Goal: Task Accomplishment & Management: Complete application form

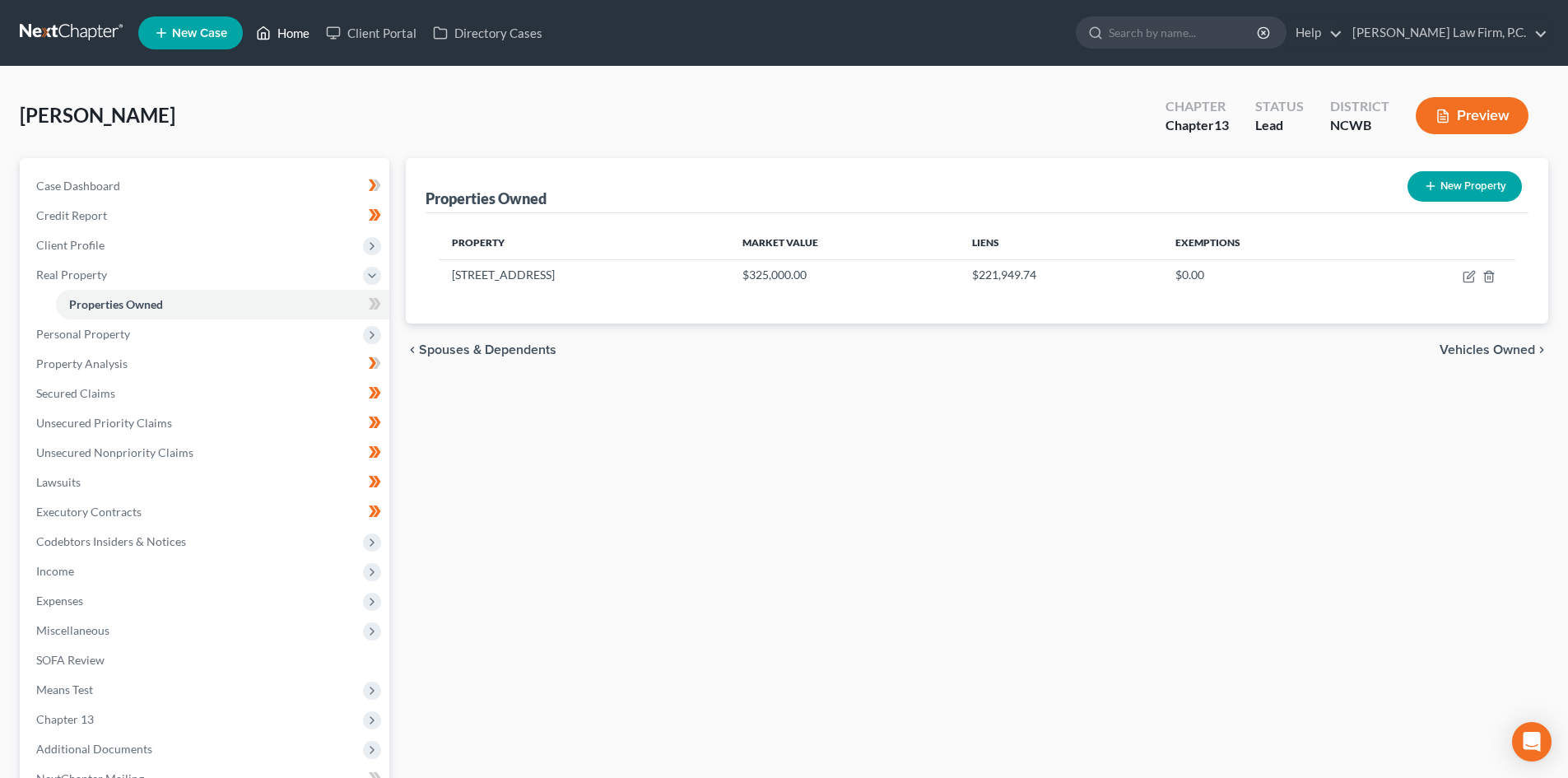
click at [278, 37] on link "Home" at bounding box center [283, 32] width 70 height 29
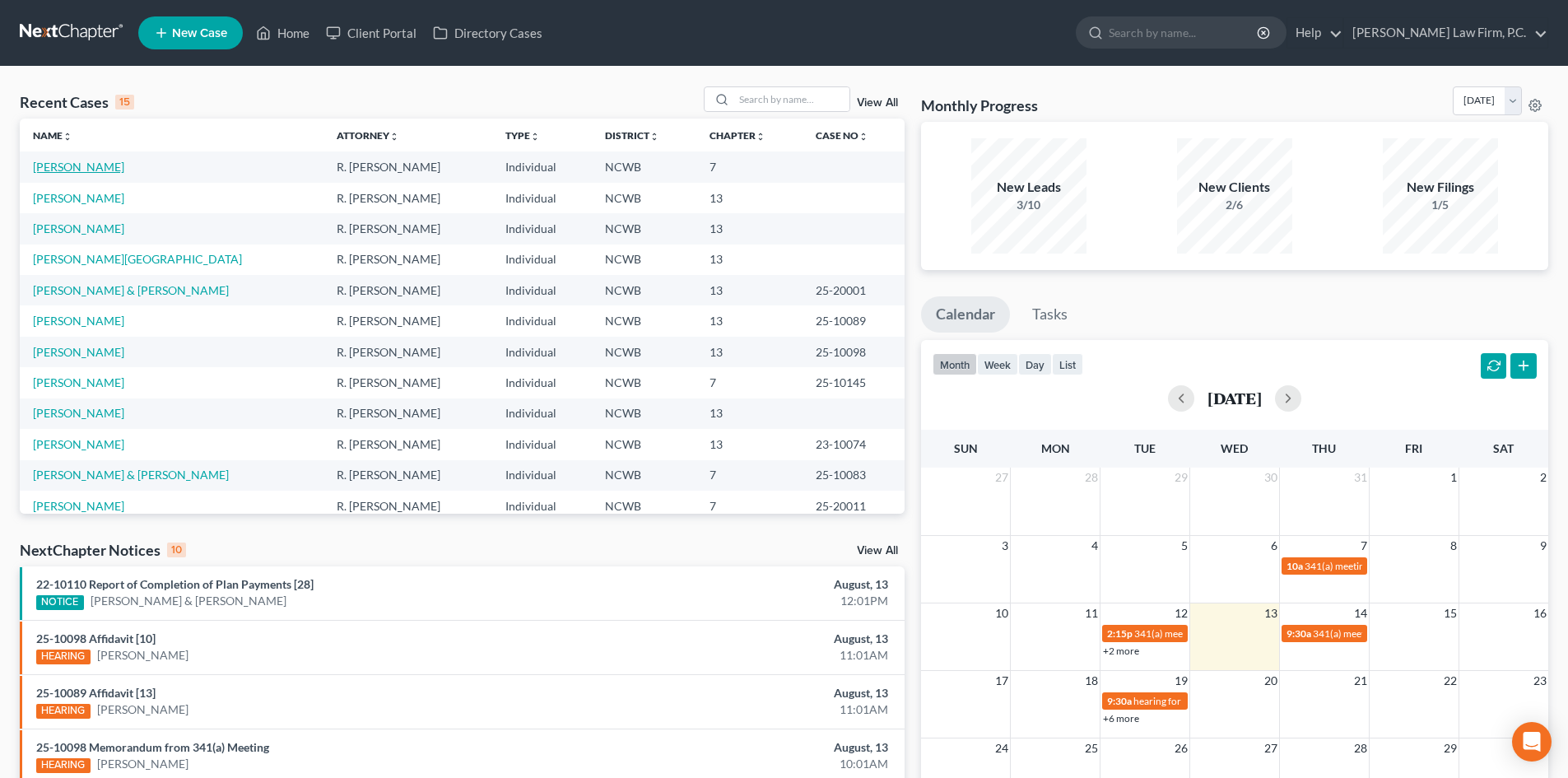
click at [73, 166] on link "Miskove, Jarrett" at bounding box center [79, 167] width 91 height 14
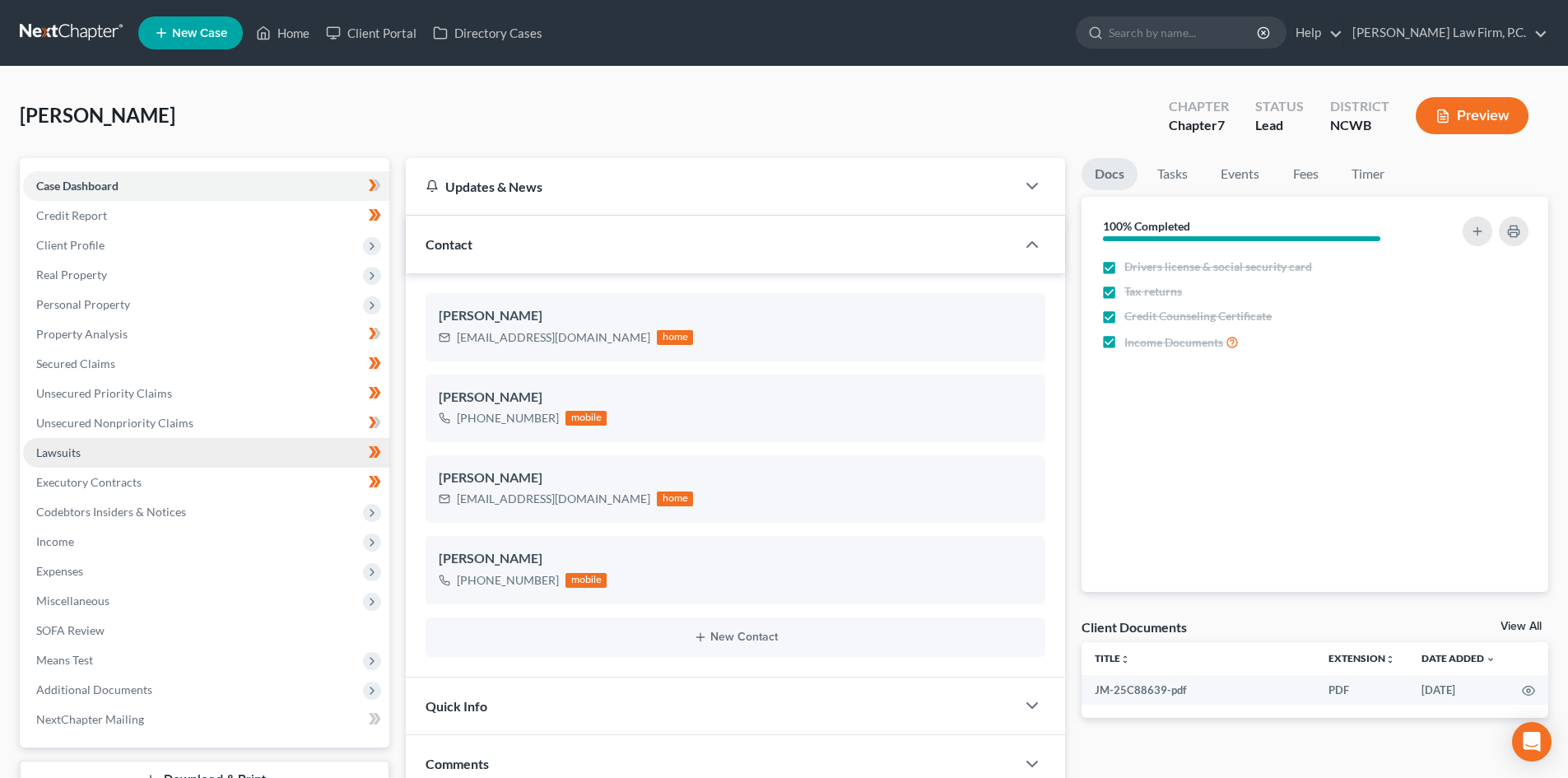
click at [115, 409] on link "Lawsuits" at bounding box center [206, 452] width 367 height 29
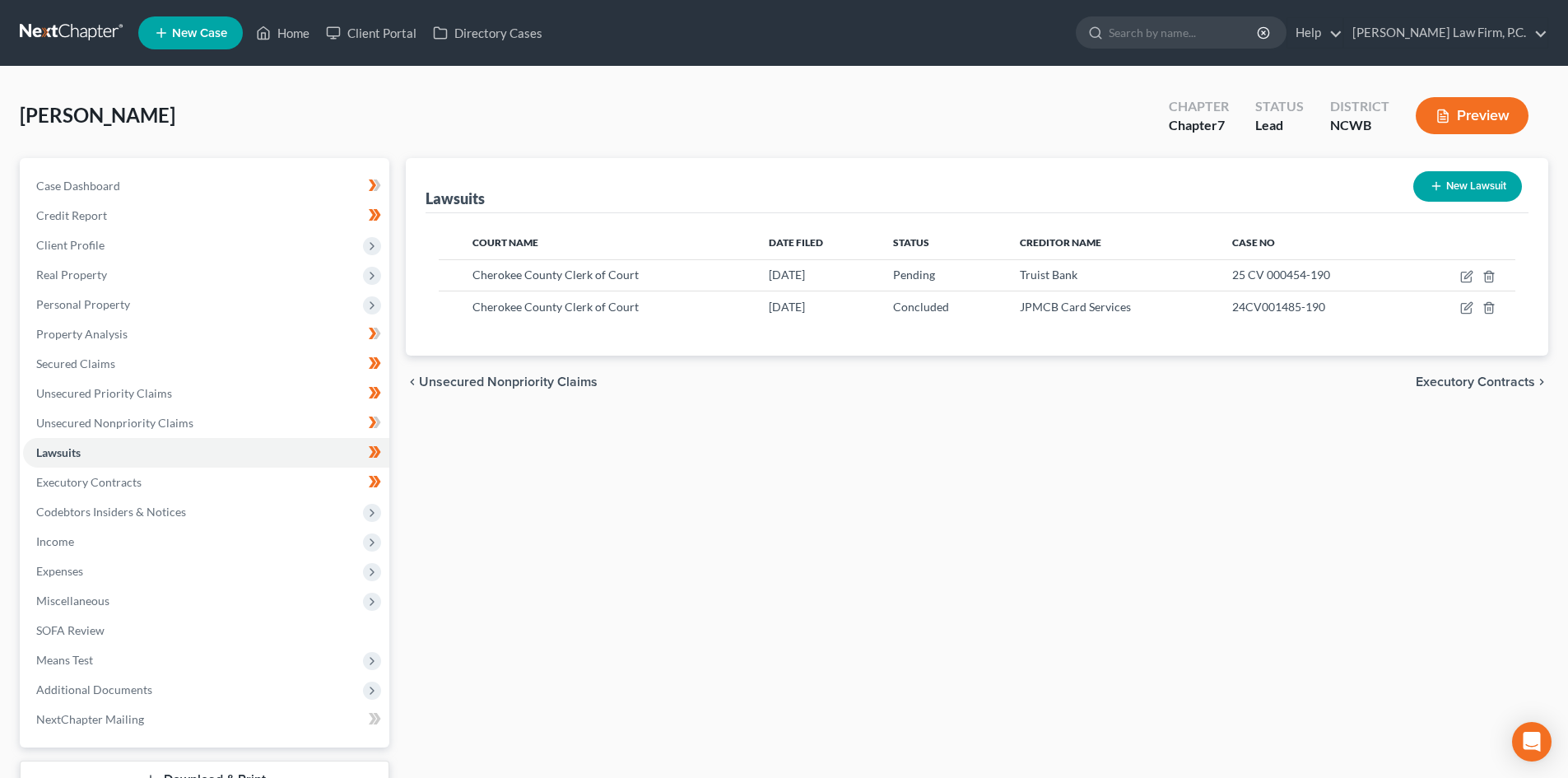
click at [645, 186] on button "New Lawsuit" at bounding box center [1468, 186] width 109 height 30
select select "0"
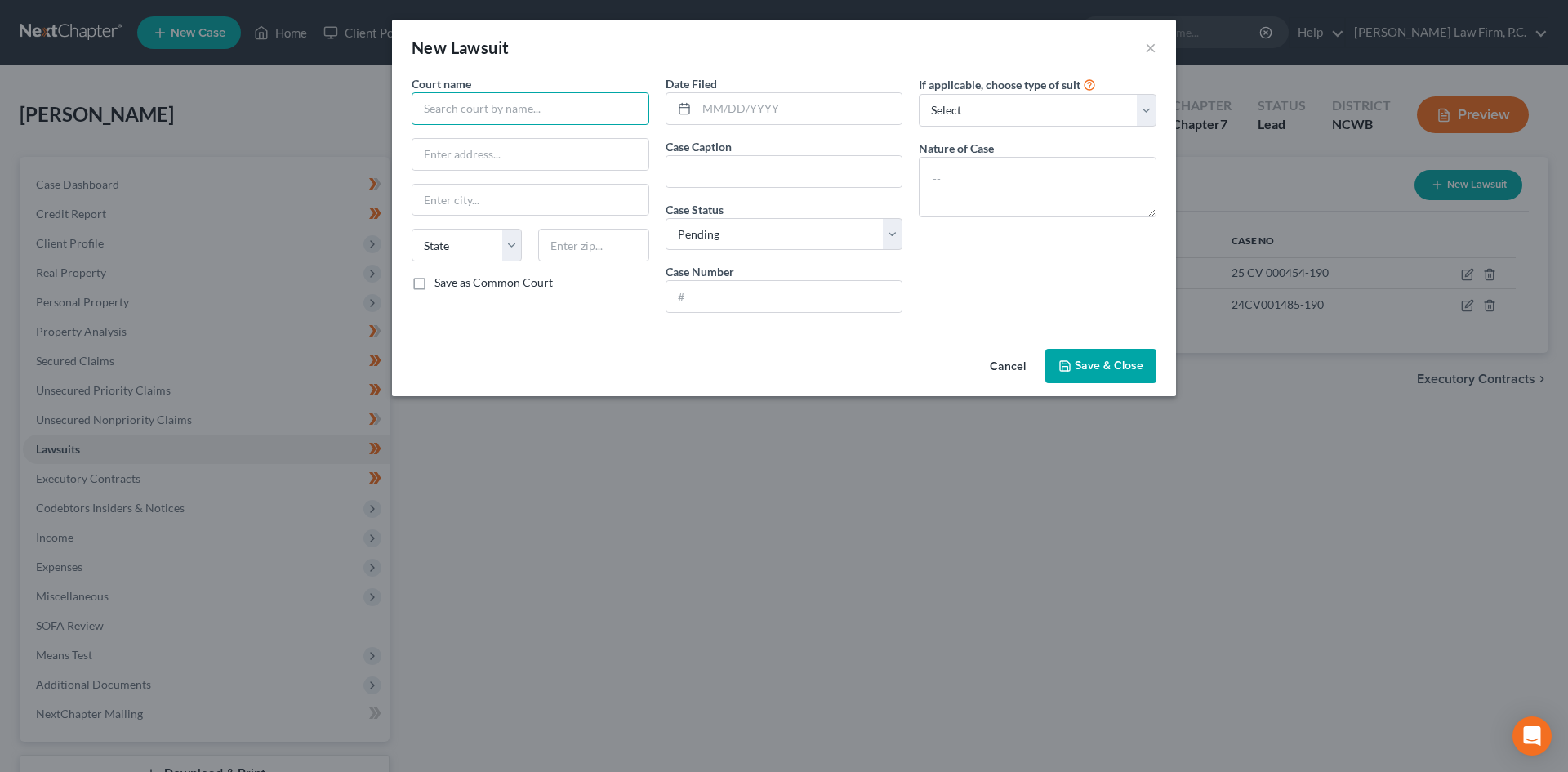
click at [505, 112] on input "text" at bounding box center [530, 108] width 237 height 33
type input "Social Security Administration"
click at [640, 111] on select "Select Repossession Garnishment Foreclosure Attached, Seized, Or Levied Other" at bounding box center [1038, 110] width 237 height 33
select select "4"
click at [640, 94] on select "Select Repossession Garnishment Foreclosure Attached, Seized, Or Levied Other" at bounding box center [1038, 110] width 237 height 33
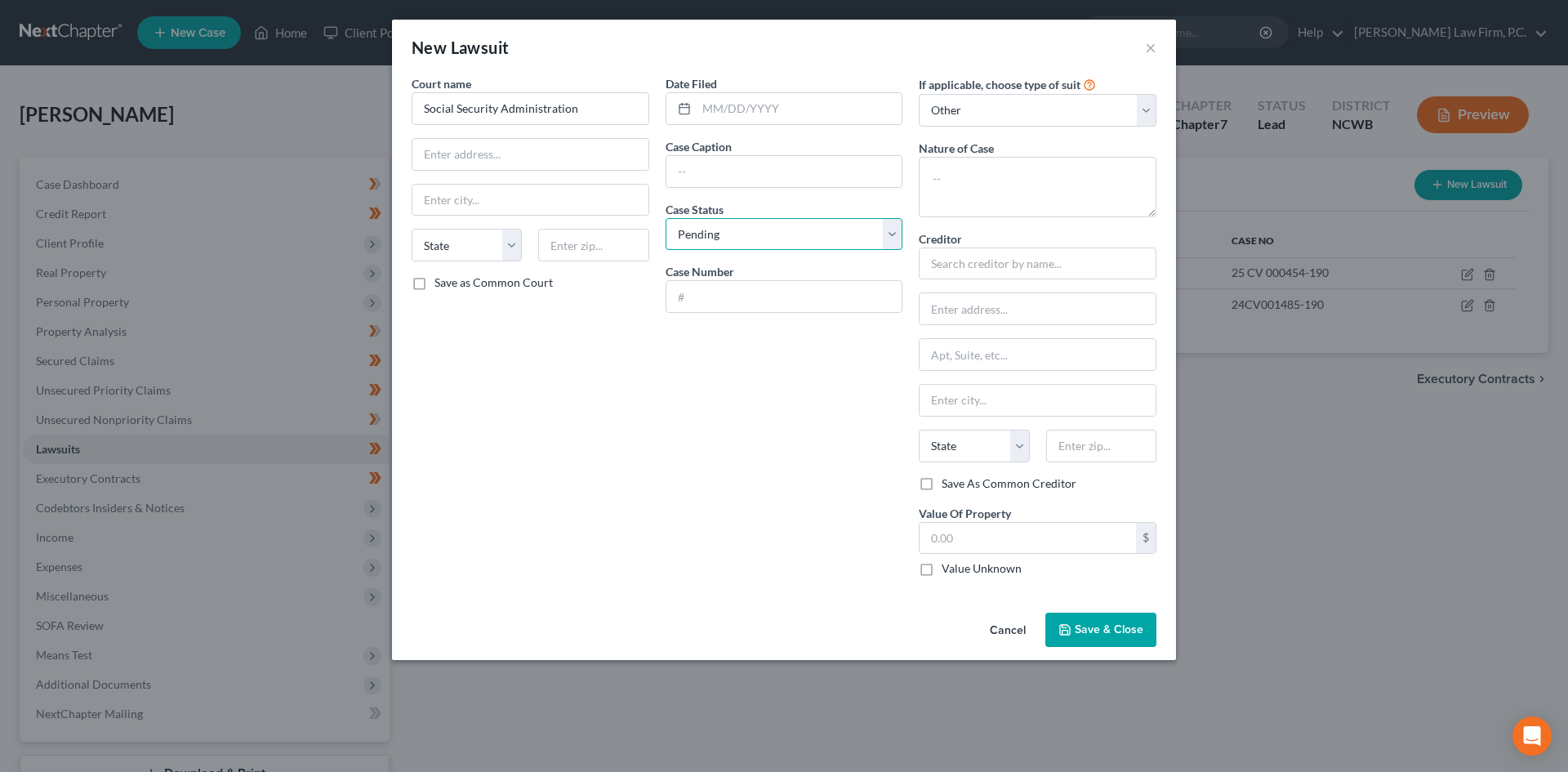
click at [640, 226] on select "Select Pending On Appeal Concluded" at bounding box center [784, 234] width 237 height 33
drag, startPoint x: 769, startPoint y: 221, endPoint x: 755, endPoint y: 248, distance: 30.4
click at [640, 225] on select "Select Pending On Appeal Concluded" at bounding box center [784, 234] width 237 height 33
select select "1"
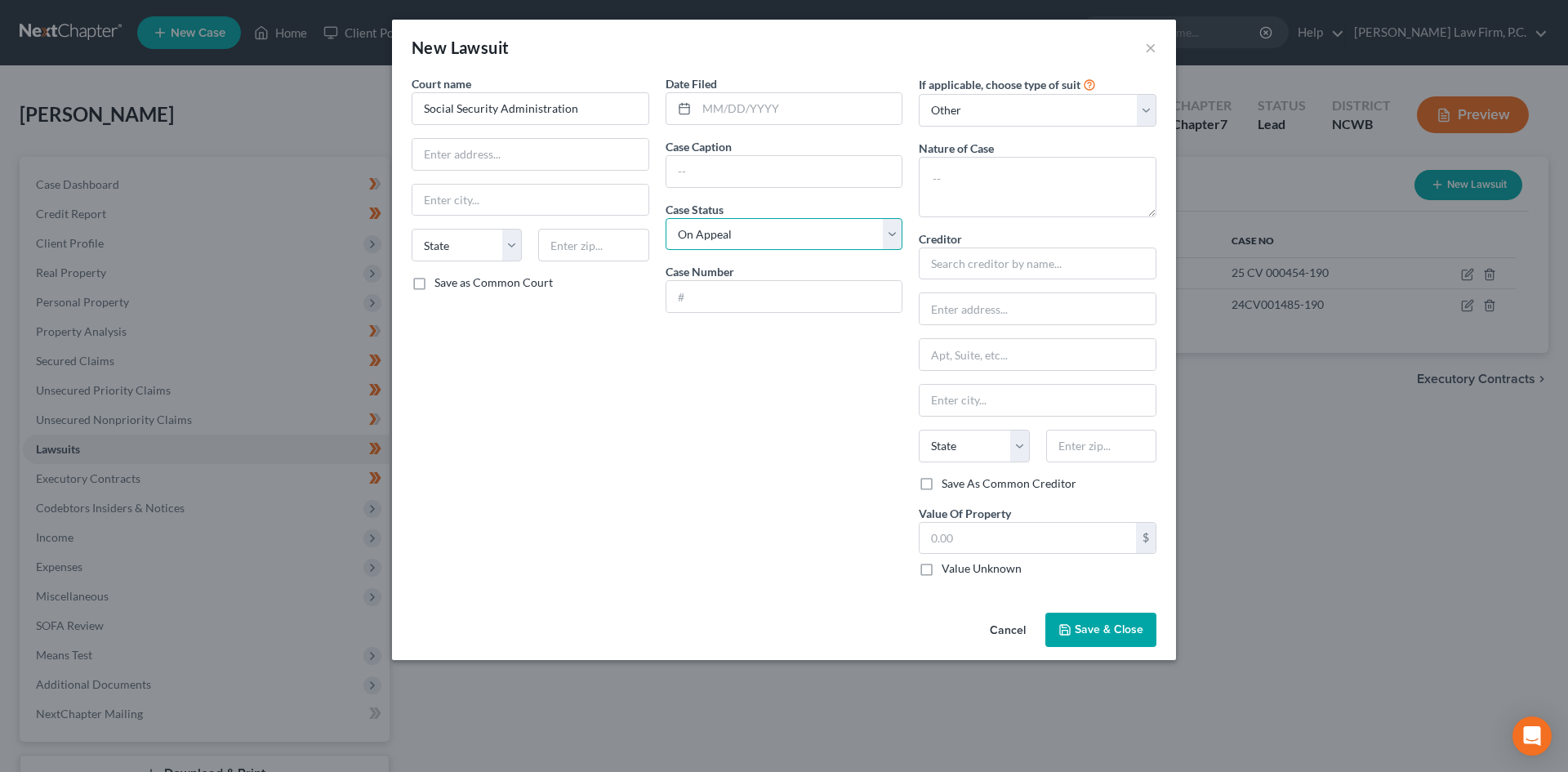
click at [640, 218] on select "Select Pending On Appeal Concluded" at bounding box center [784, 234] width 237 height 33
click at [640, 185] on textarea at bounding box center [1038, 187] width 237 height 60
type textarea "R"
type textarea "Social Security - Reconsideration/Appeal"
click at [640, 177] on input "text" at bounding box center [784, 171] width 236 height 31
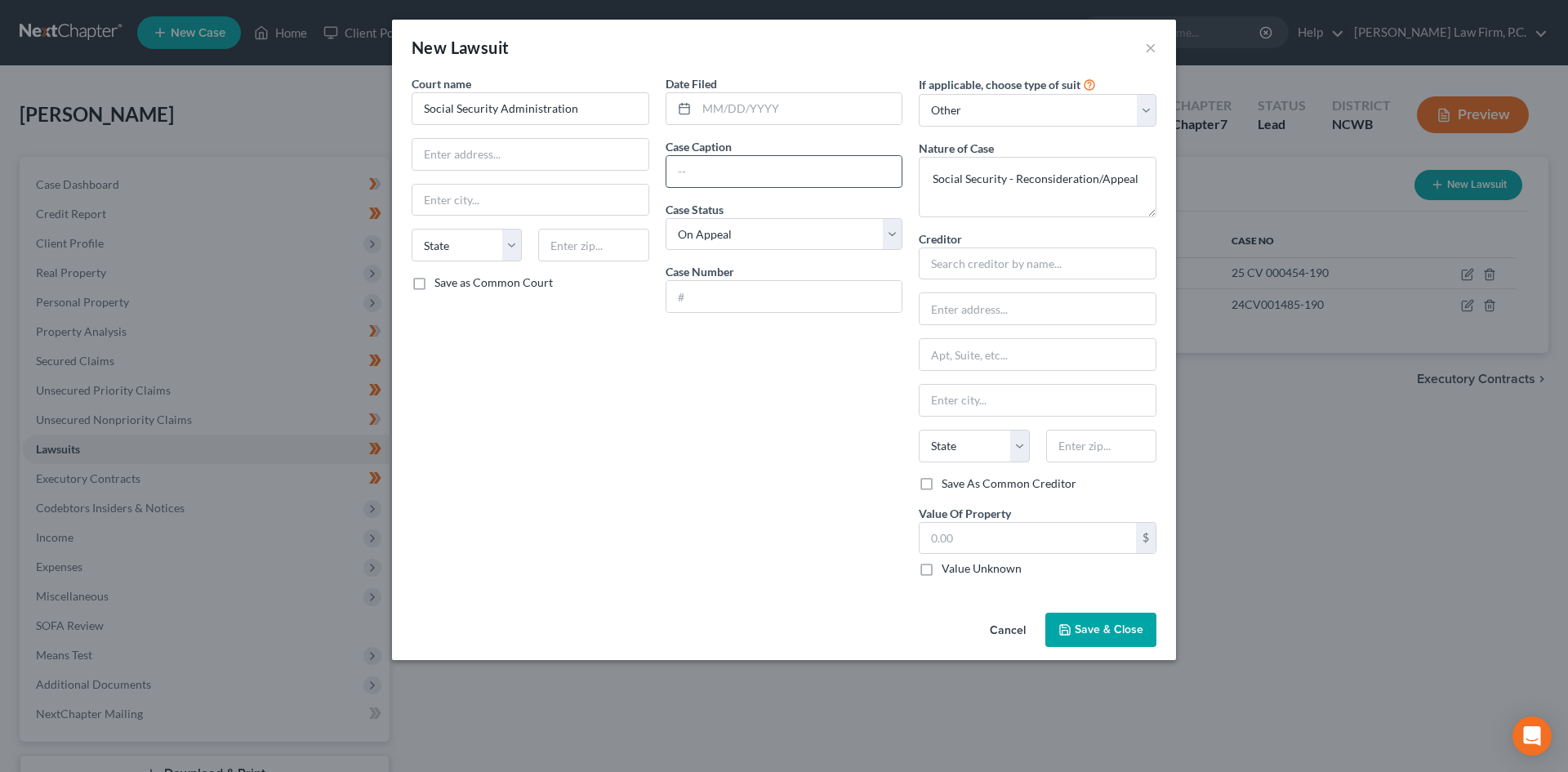
click at [640, 161] on input "text" at bounding box center [784, 171] width 236 height 31
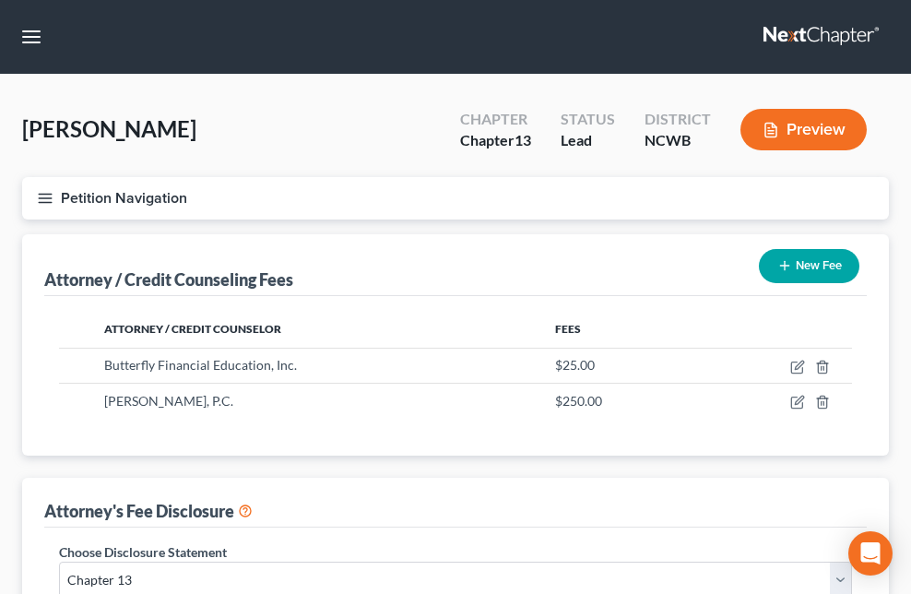
select select "5"
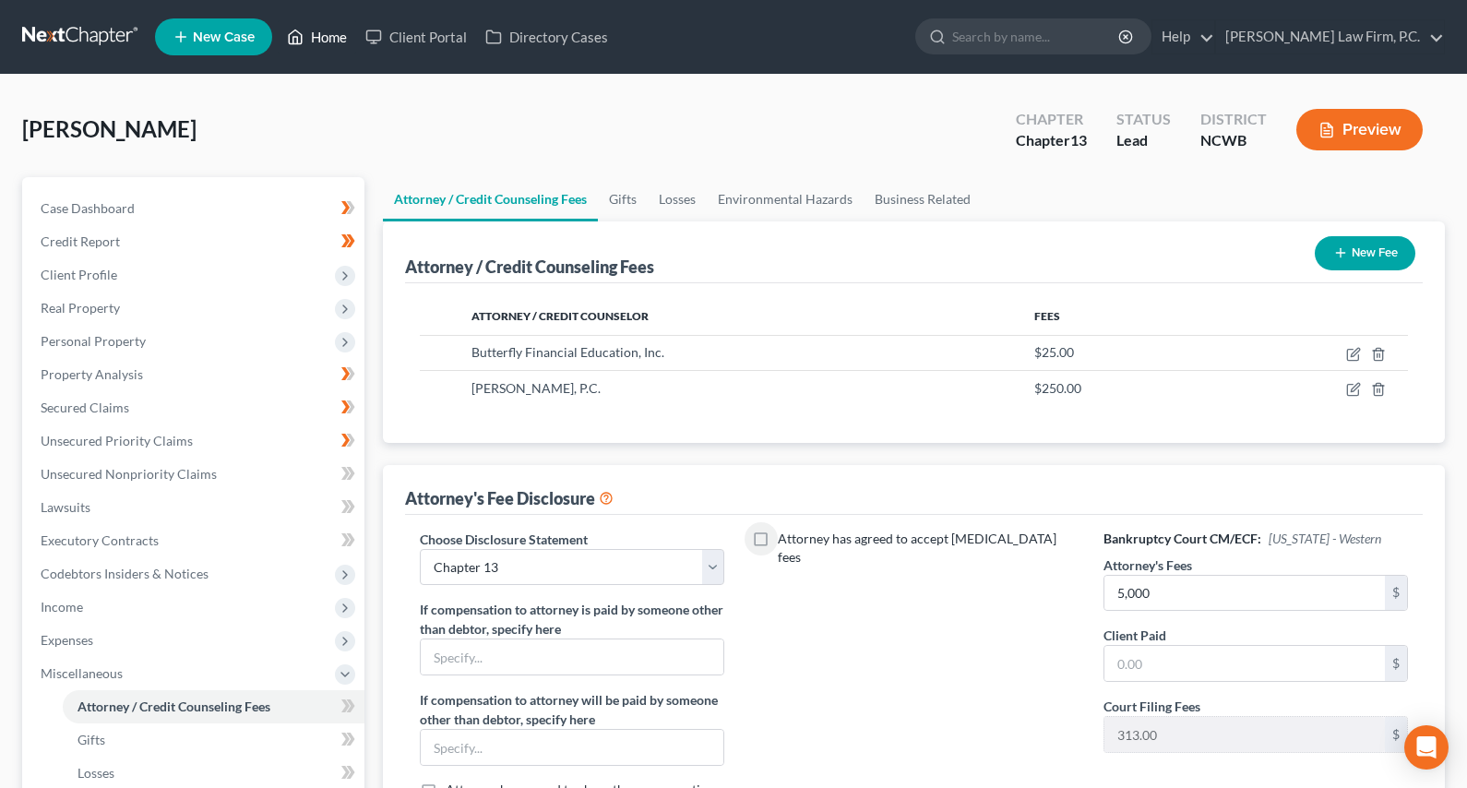
click at [335, 34] on link "Home" at bounding box center [317, 36] width 78 height 33
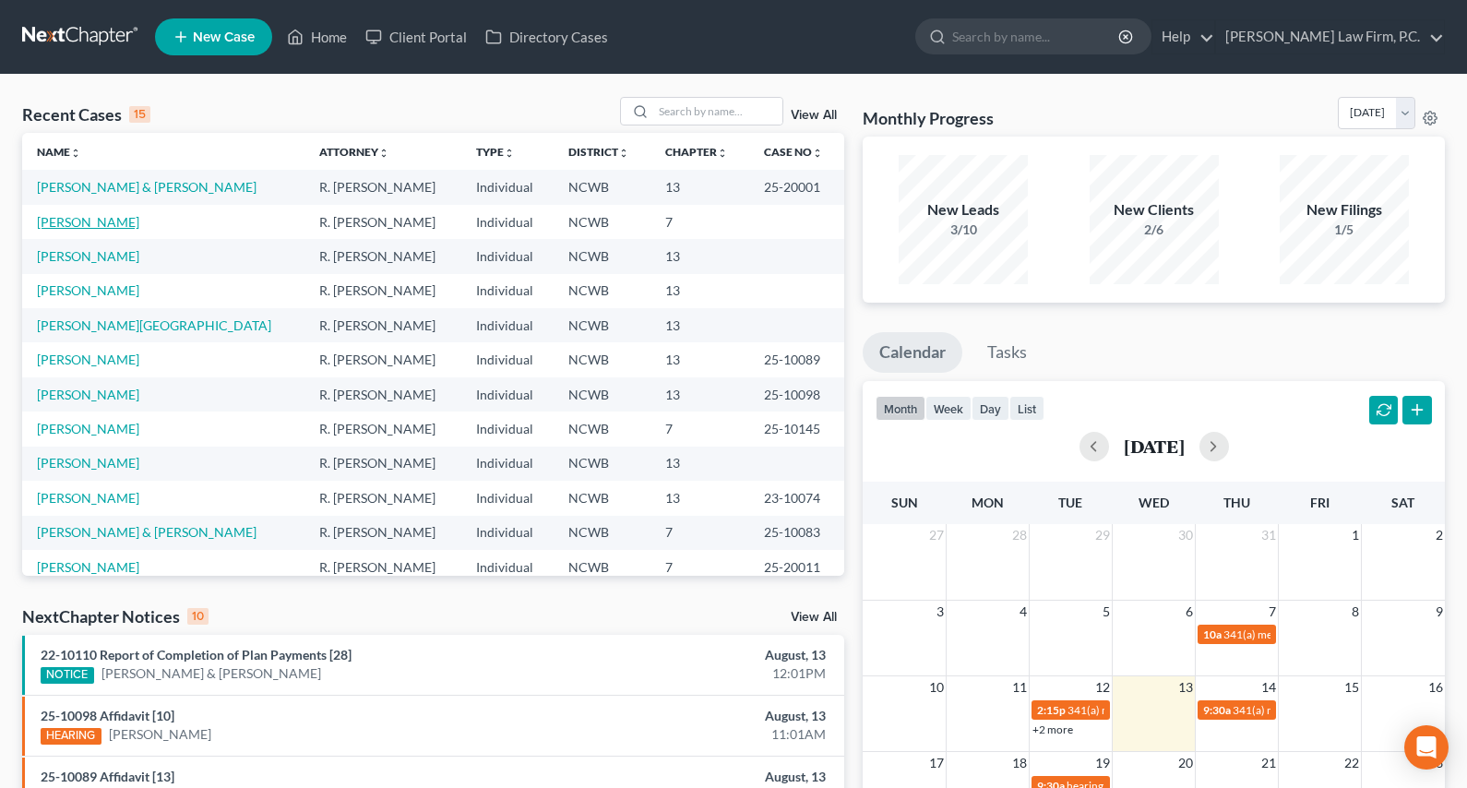
click at [80, 229] on td "Miskove, Jarrett" at bounding box center [163, 222] width 282 height 34
click at [88, 224] on link "Miskove, Jarrett" at bounding box center [88, 222] width 102 height 16
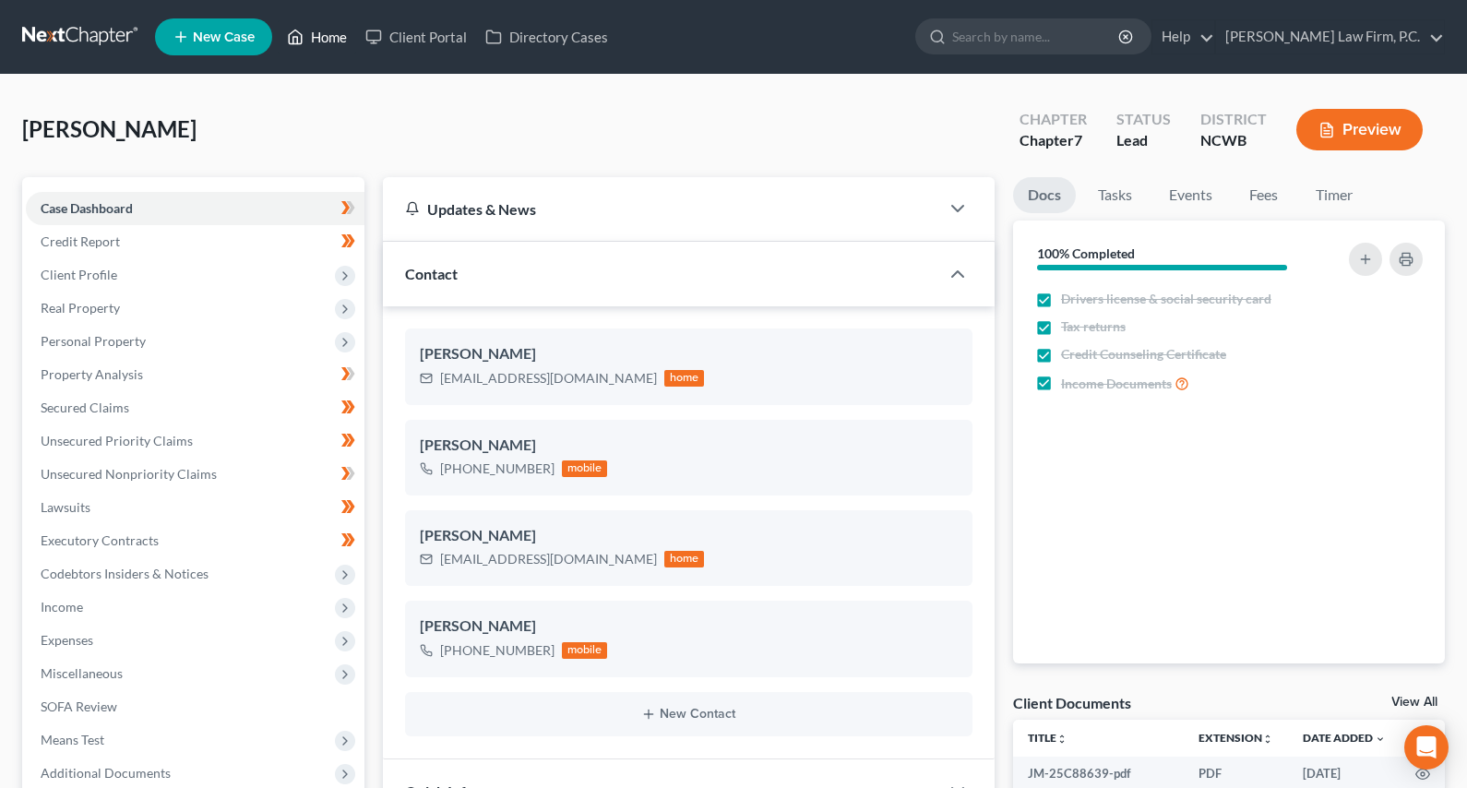
click at [324, 34] on link "Home" at bounding box center [317, 36] width 78 height 33
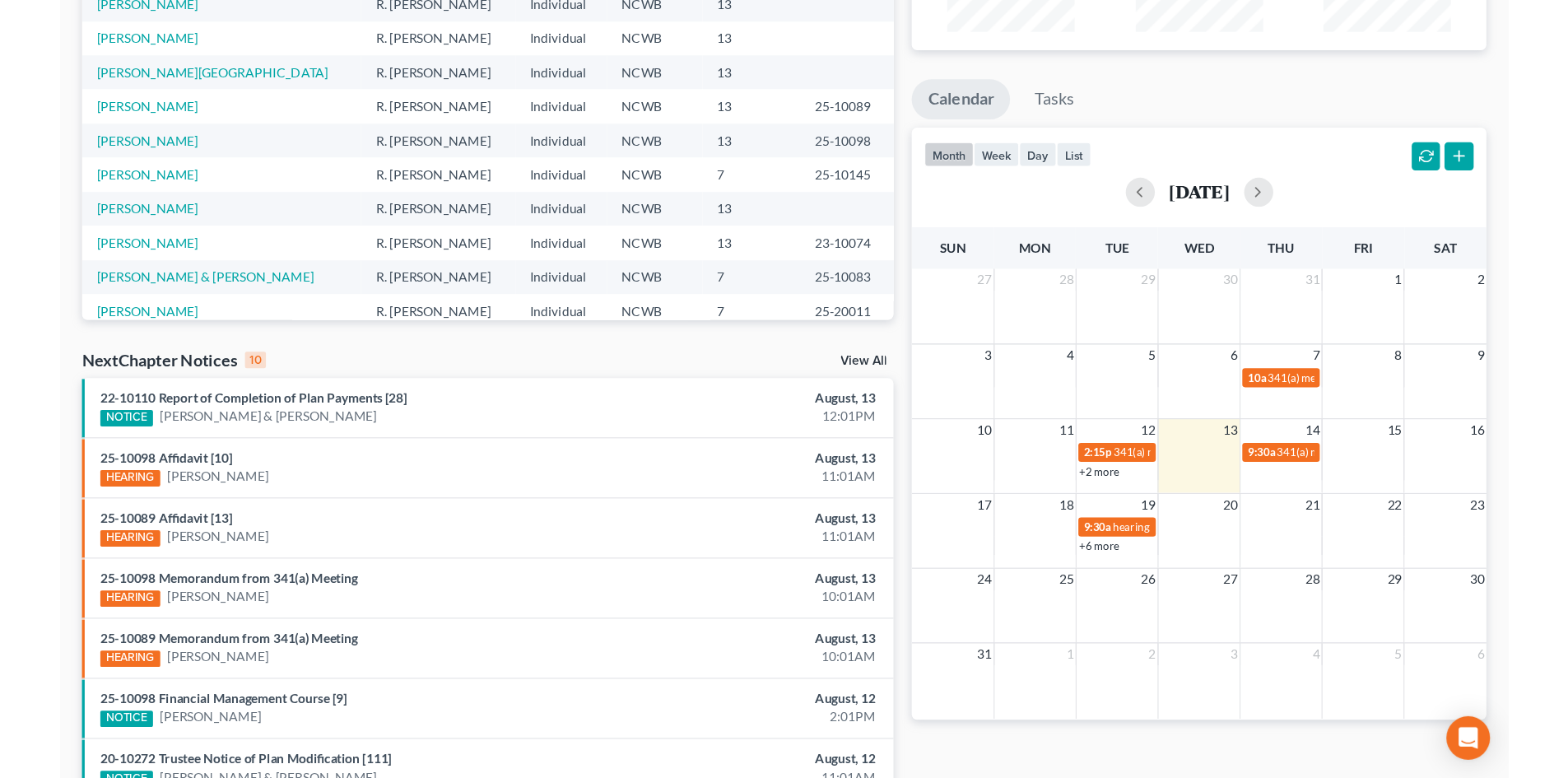
scroll to position [247, 0]
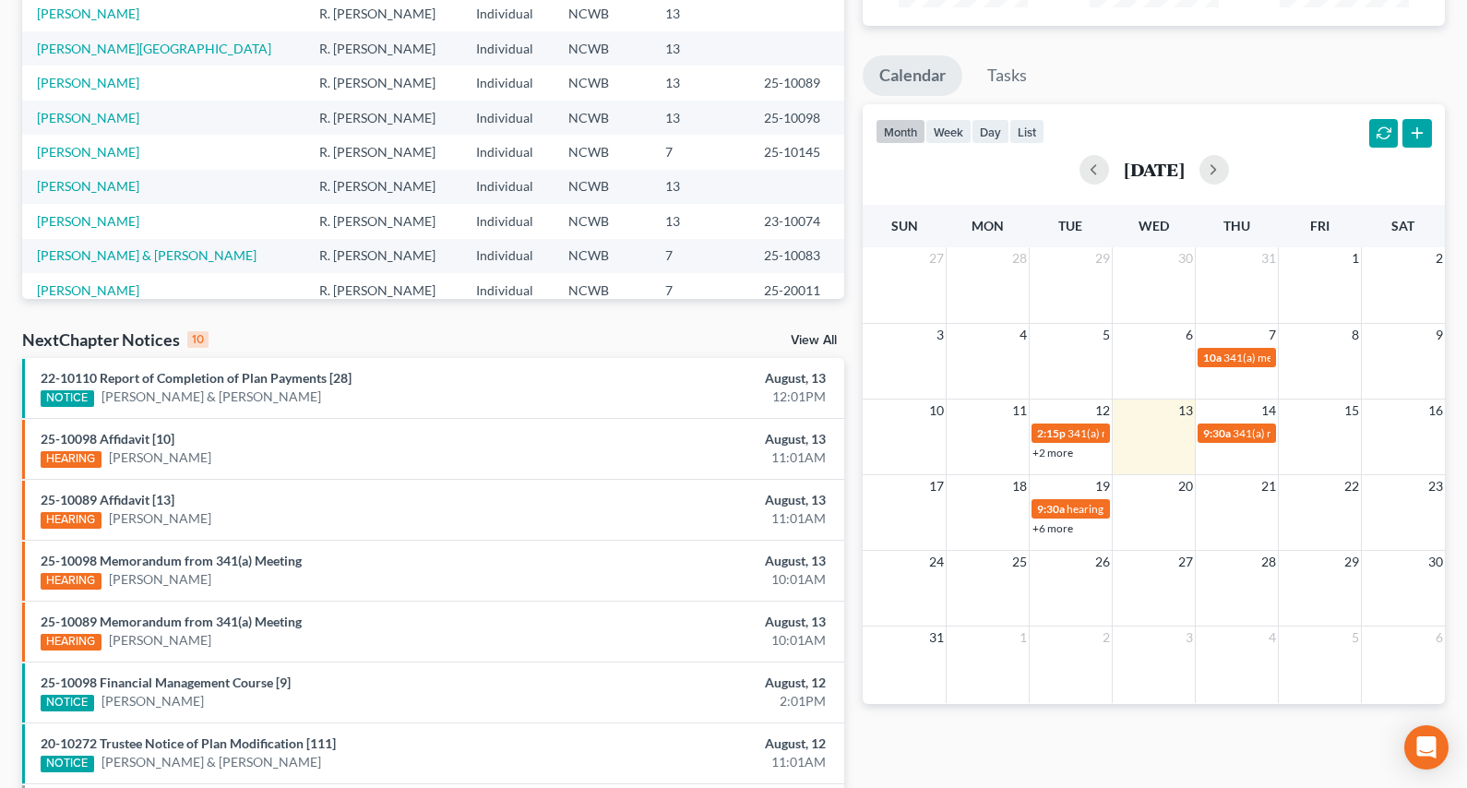
click at [911, 506] on td at bounding box center [987, 517] width 83 height 40
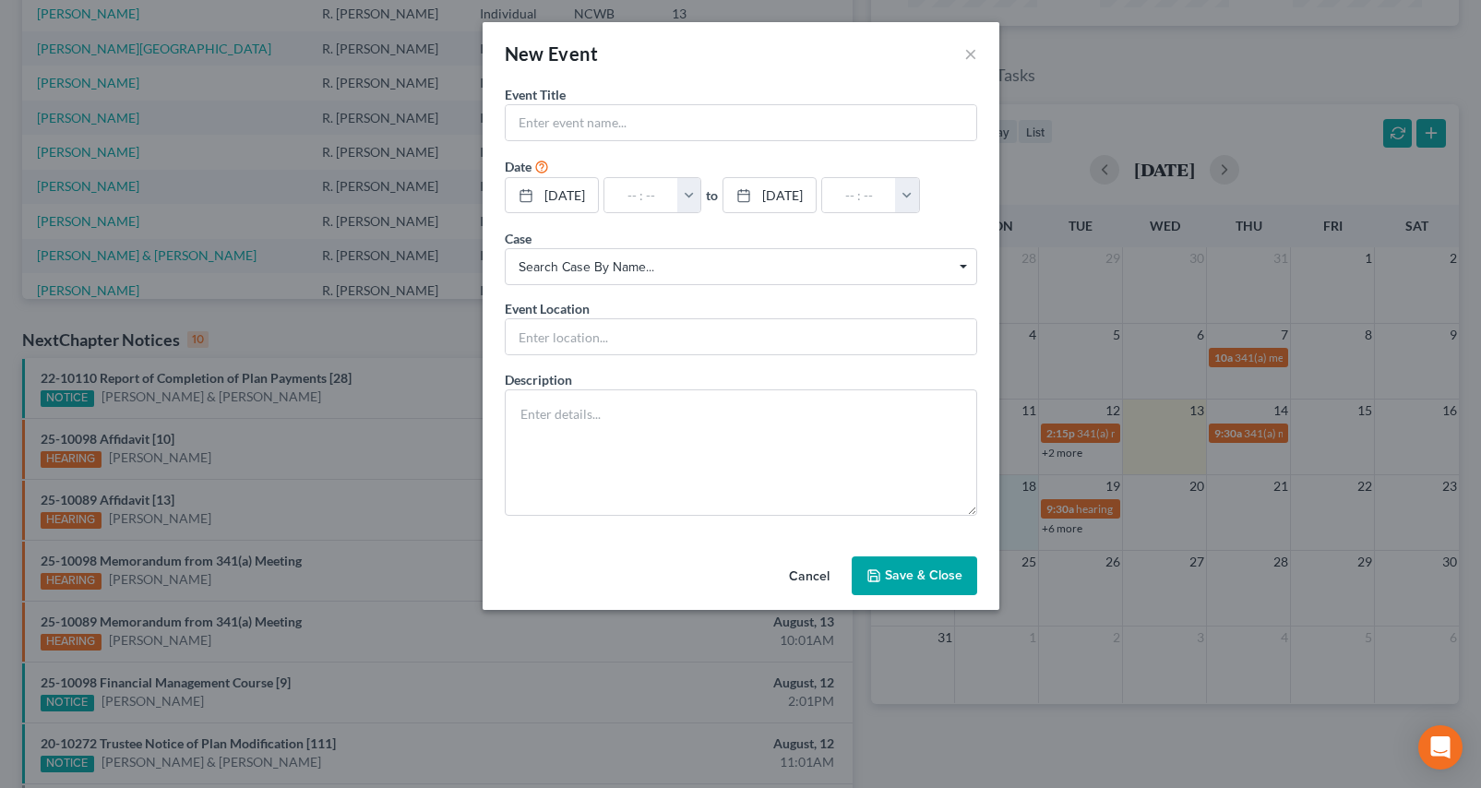
click at [798, 572] on button "Cancel" at bounding box center [809, 576] width 70 height 37
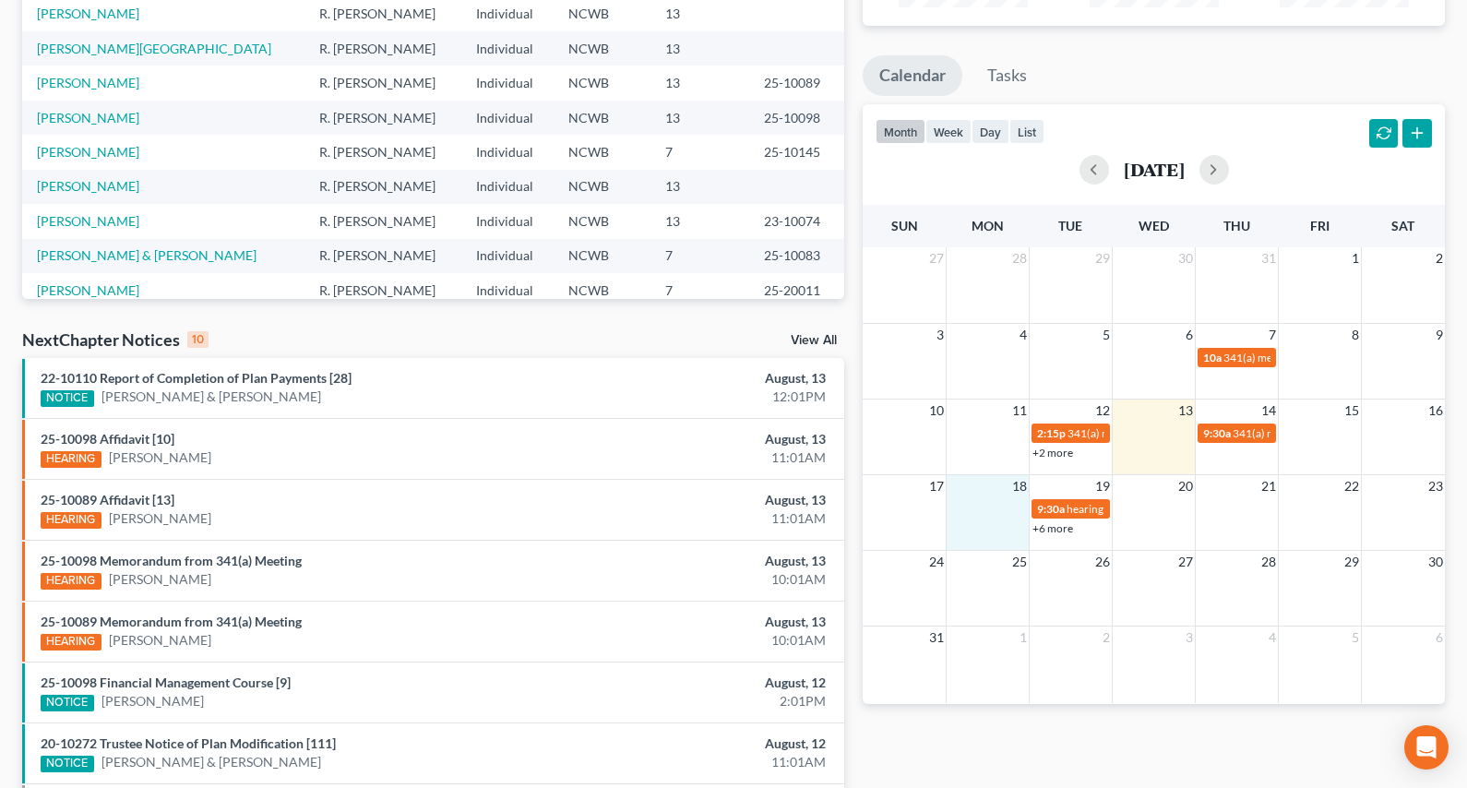
click at [911, 530] on div "+6 more" at bounding box center [1071, 527] width 82 height 18
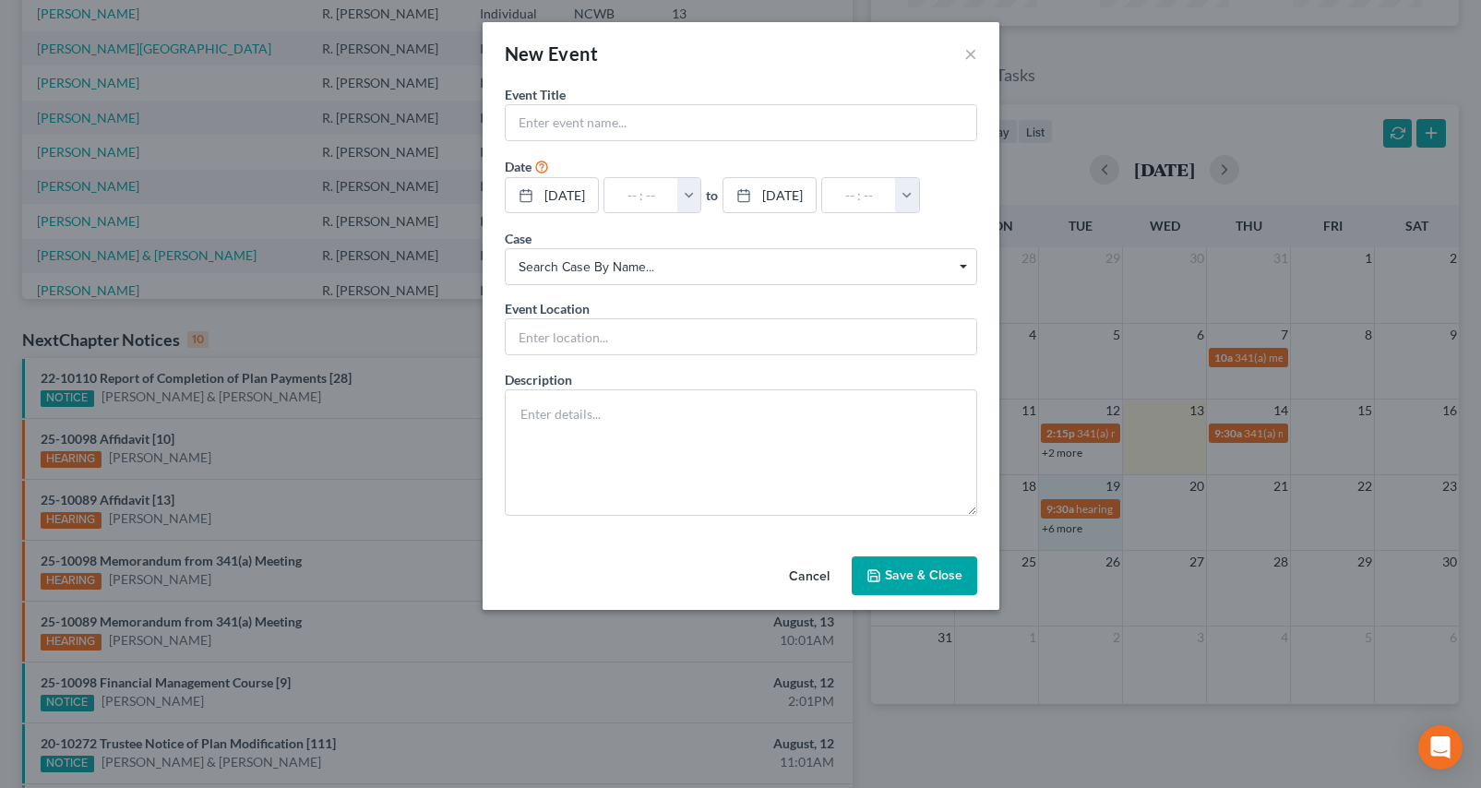
click at [803, 565] on button "Cancel" at bounding box center [809, 576] width 70 height 37
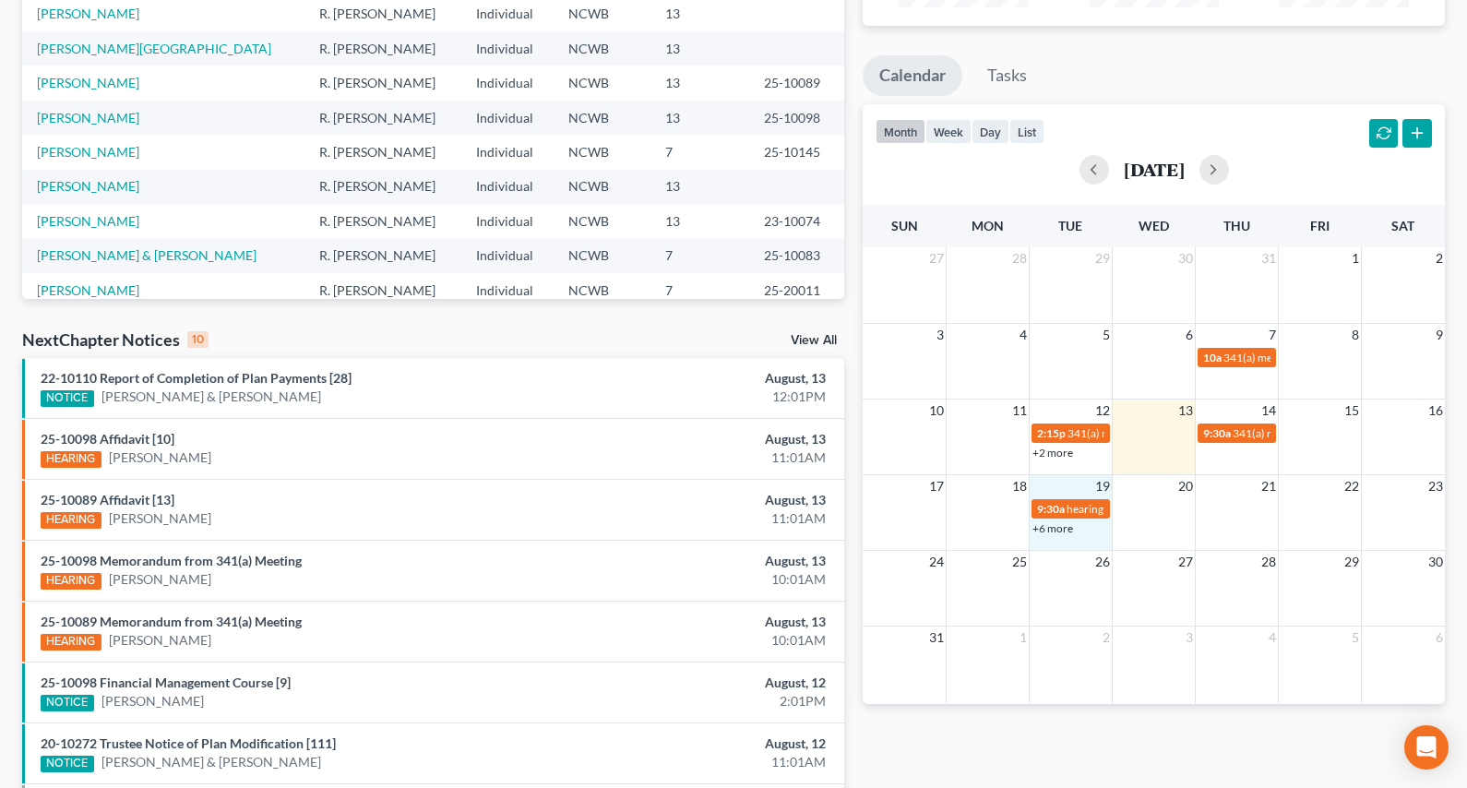
click at [907, 77] on link "Calendar" at bounding box center [913, 75] width 100 height 41
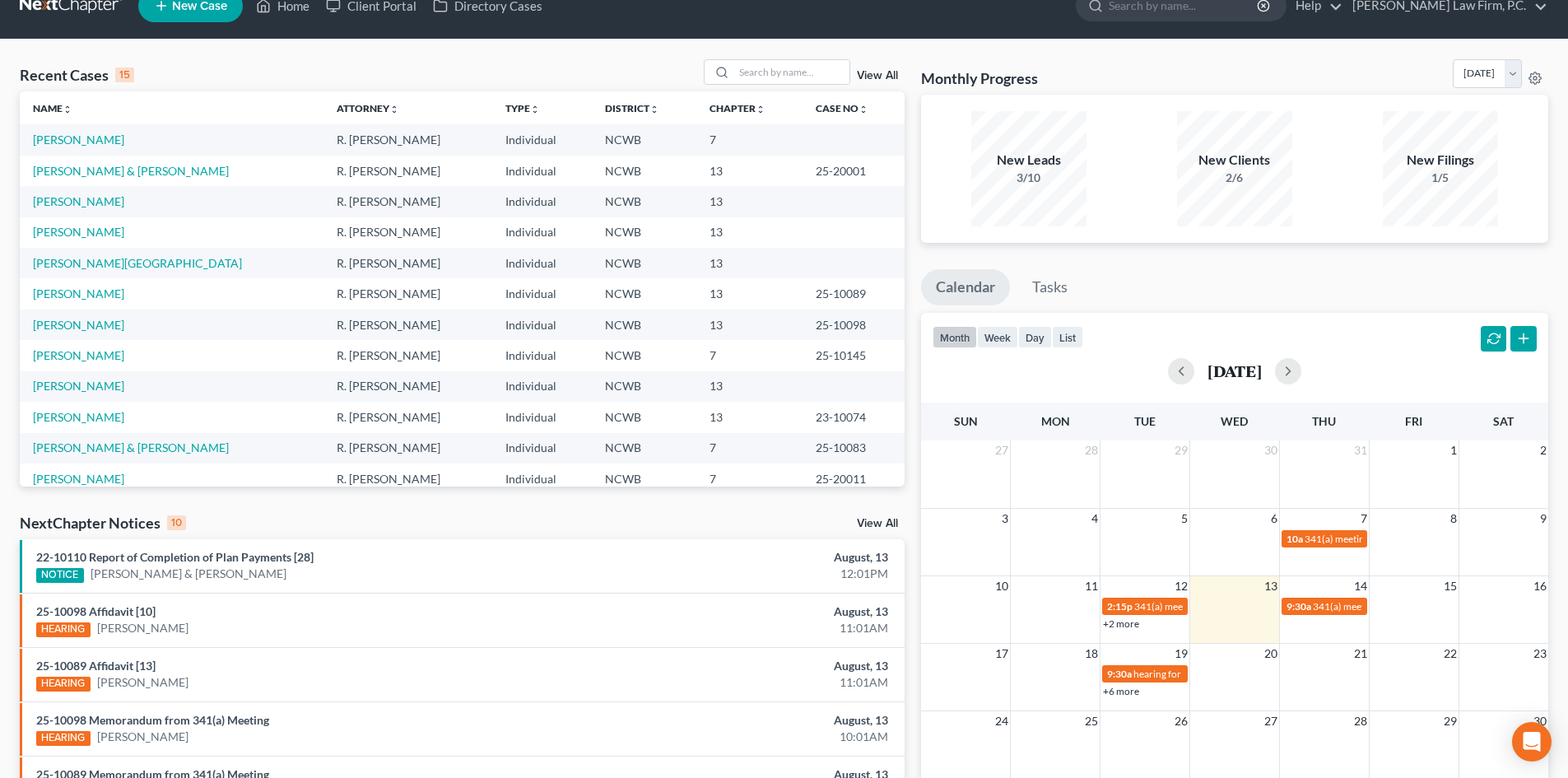
scroll to position [0, 0]
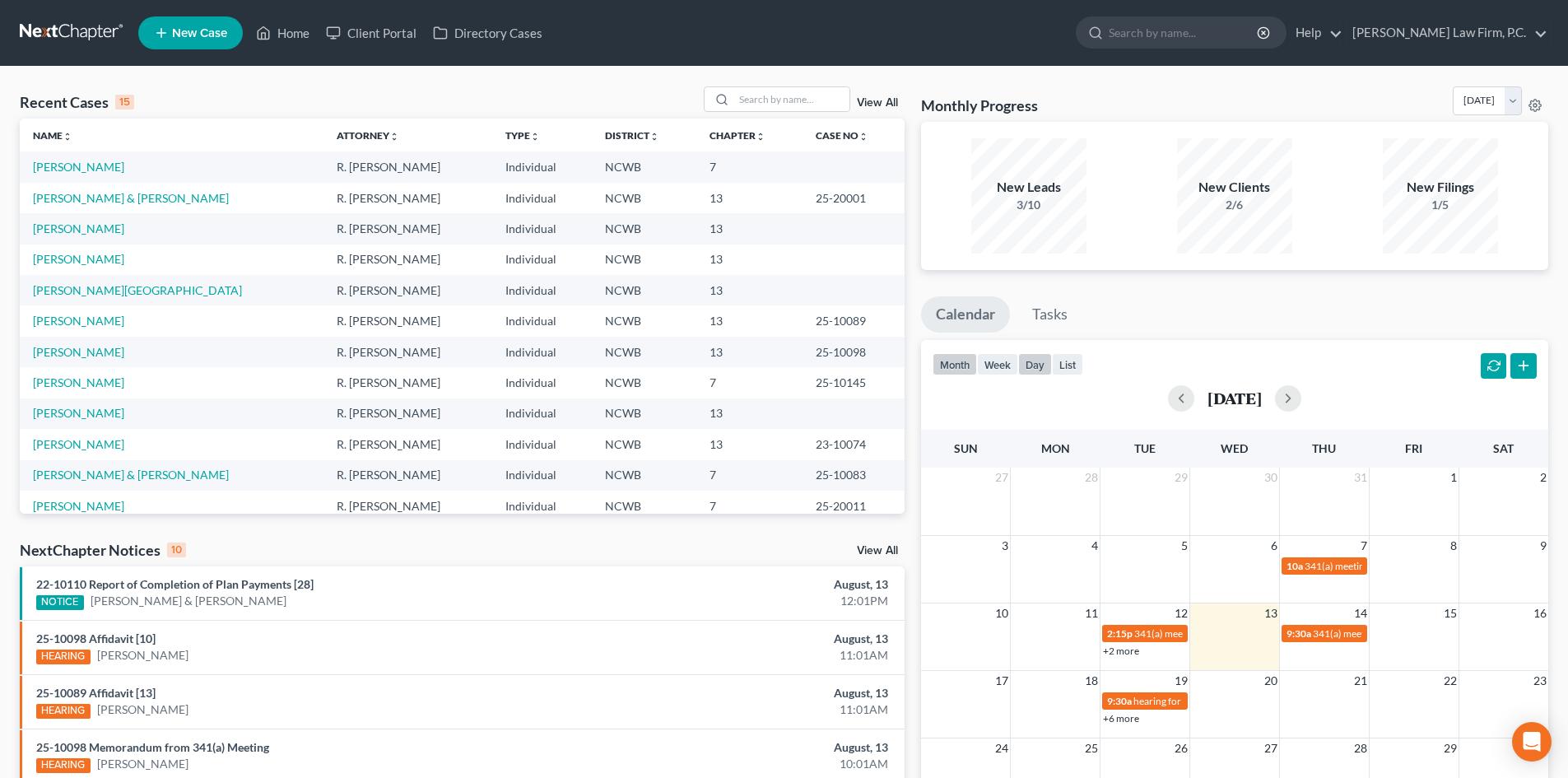
click at [813, 366] on button "day" at bounding box center [1035, 364] width 34 height 22
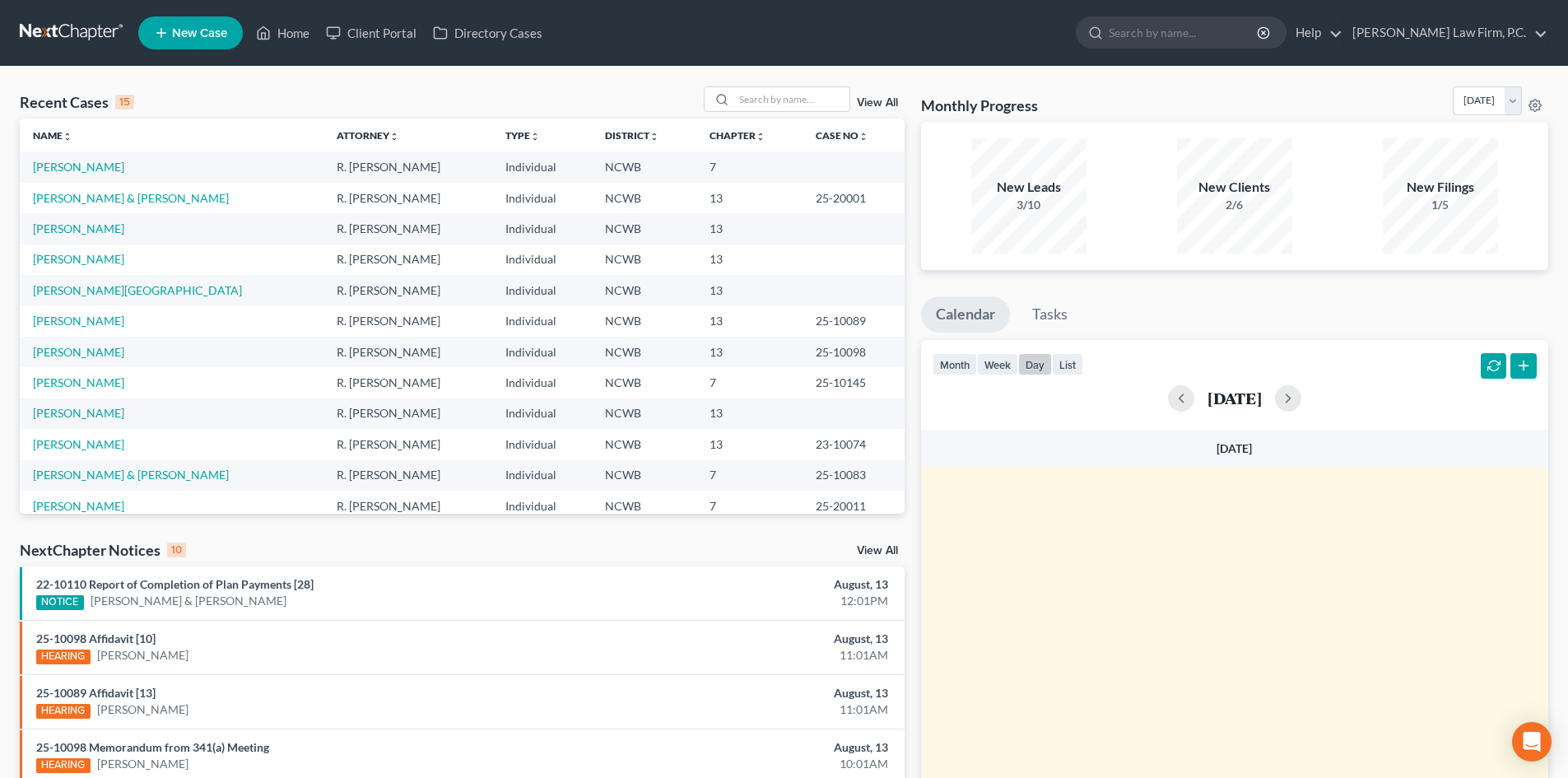
click at [813, 310] on link "Calendar" at bounding box center [966, 314] width 89 height 37
click at [813, 370] on button "button" at bounding box center [1495, 367] width 27 height 27
click at [813, 368] on button "week" at bounding box center [998, 364] width 41 height 22
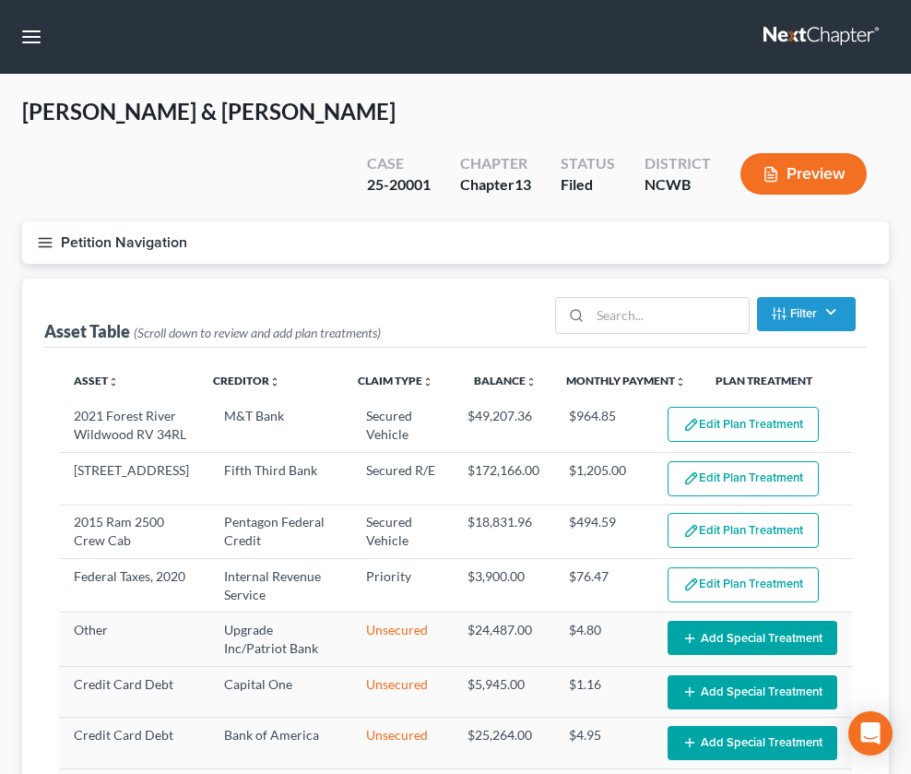
select select "50"
